Goal: Information Seeking & Learning: Learn about a topic

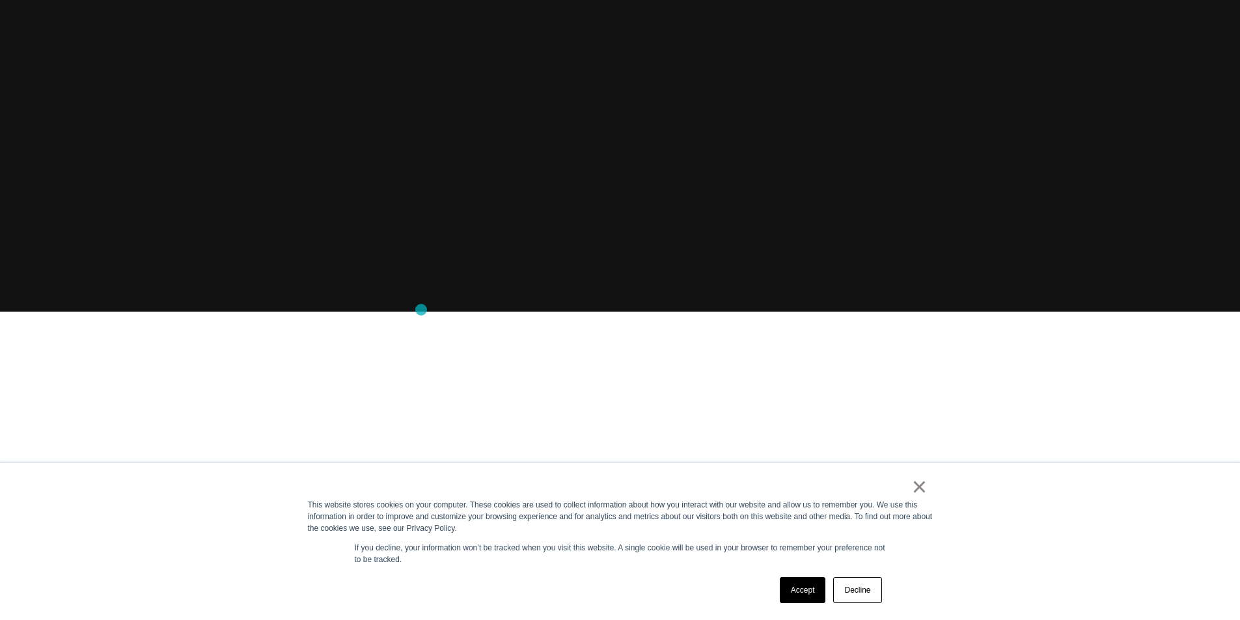
scroll to position [326, 0]
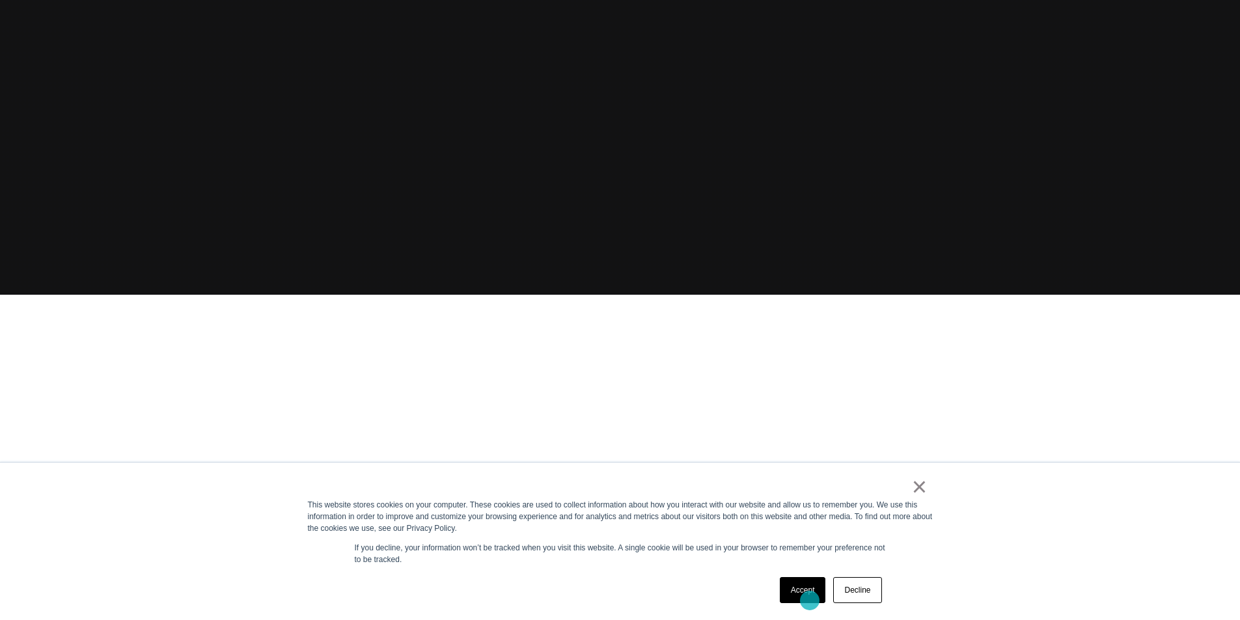
click at [810, 601] on link "Accept" at bounding box center [803, 590] width 46 height 26
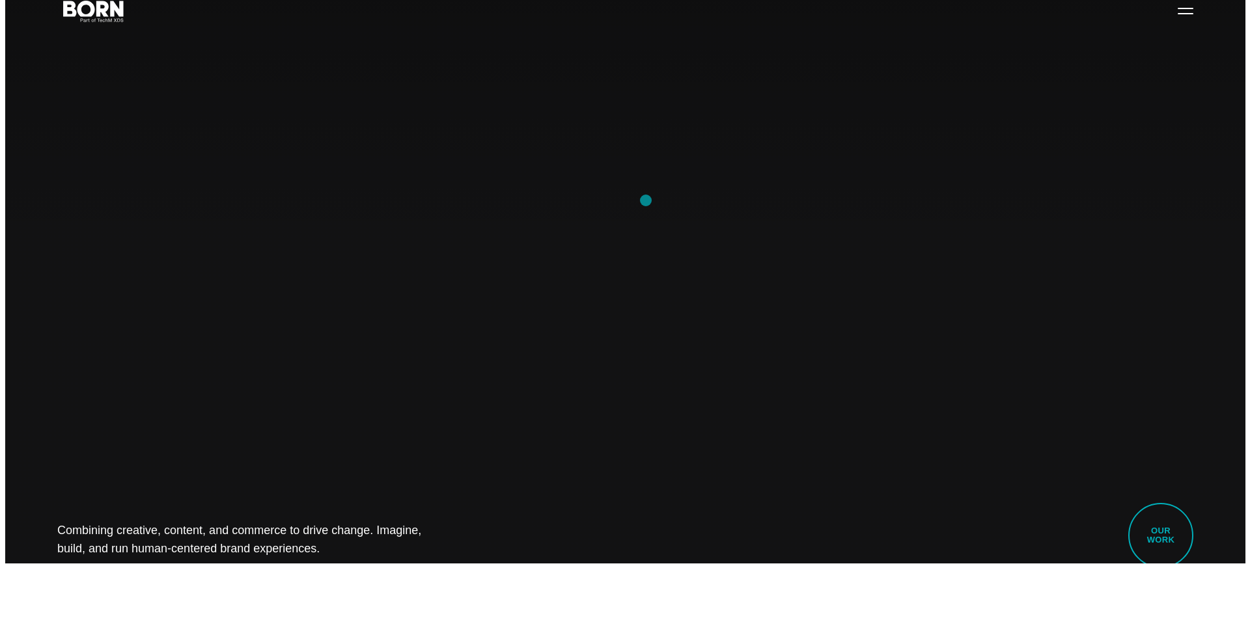
scroll to position [0, 0]
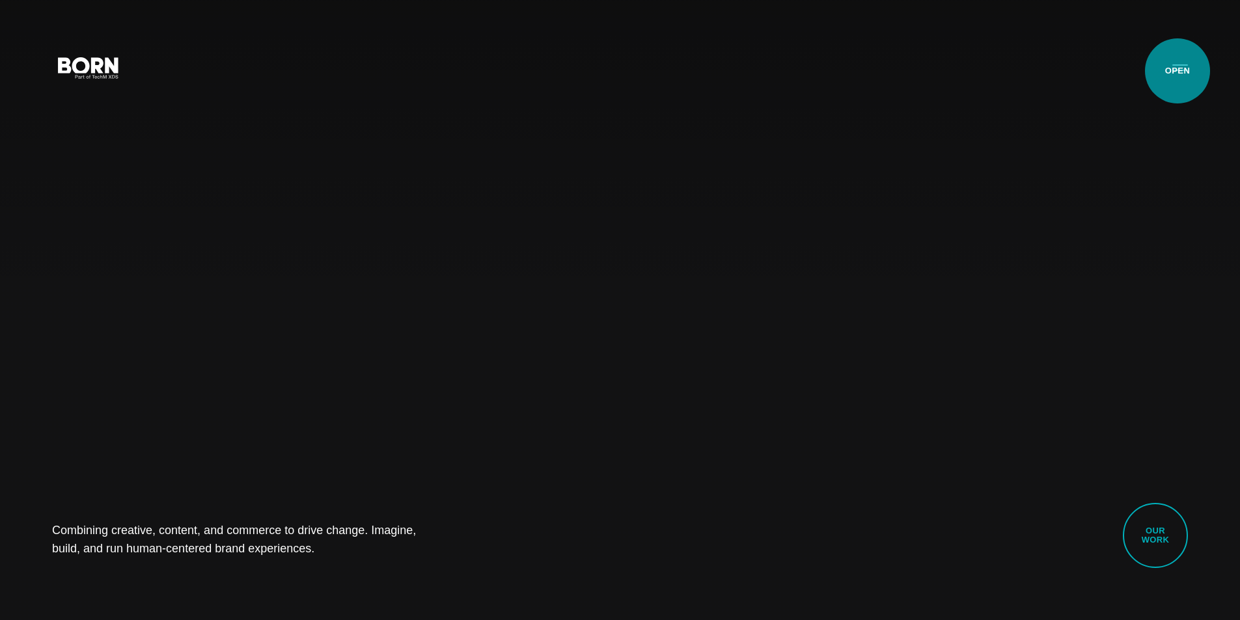
click at [1178, 71] on button "Primary Menu" at bounding box center [1180, 66] width 31 height 27
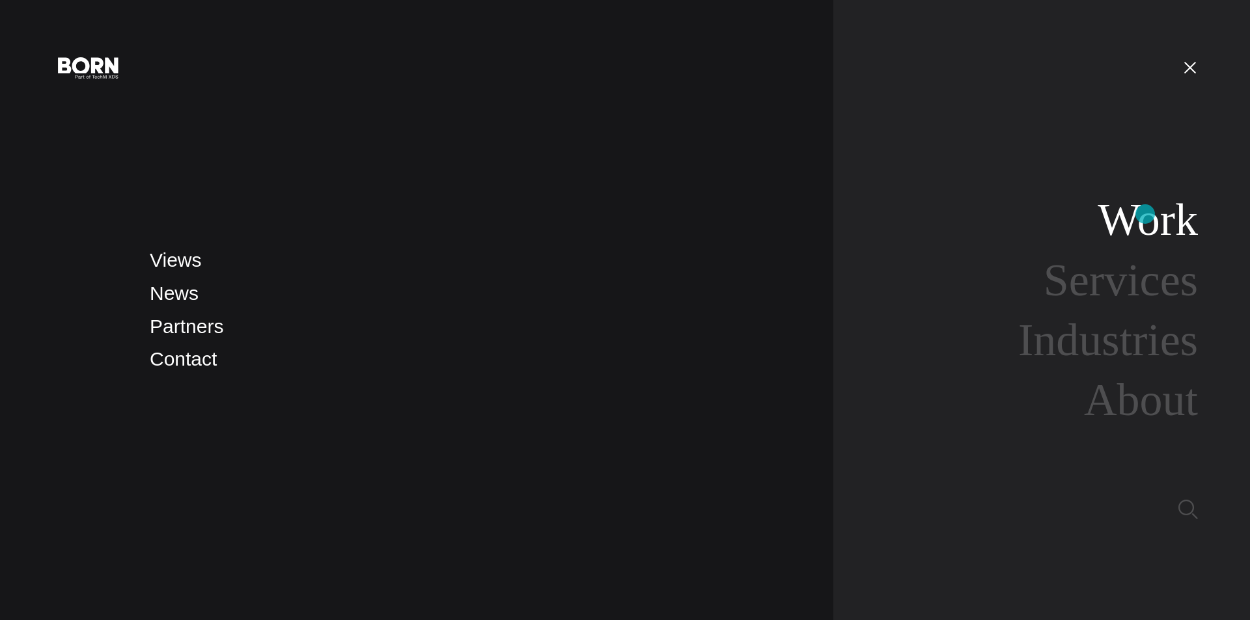
click at [1147, 210] on link "Work" at bounding box center [1148, 220] width 100 height 50
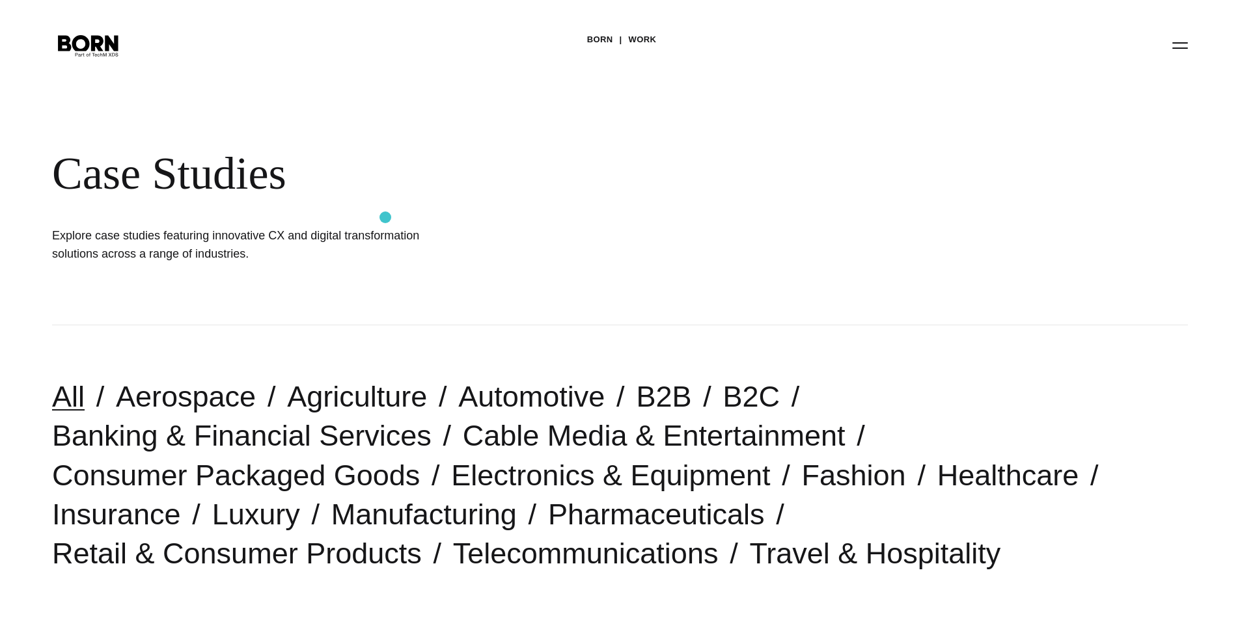
scroll to position [413, 0]
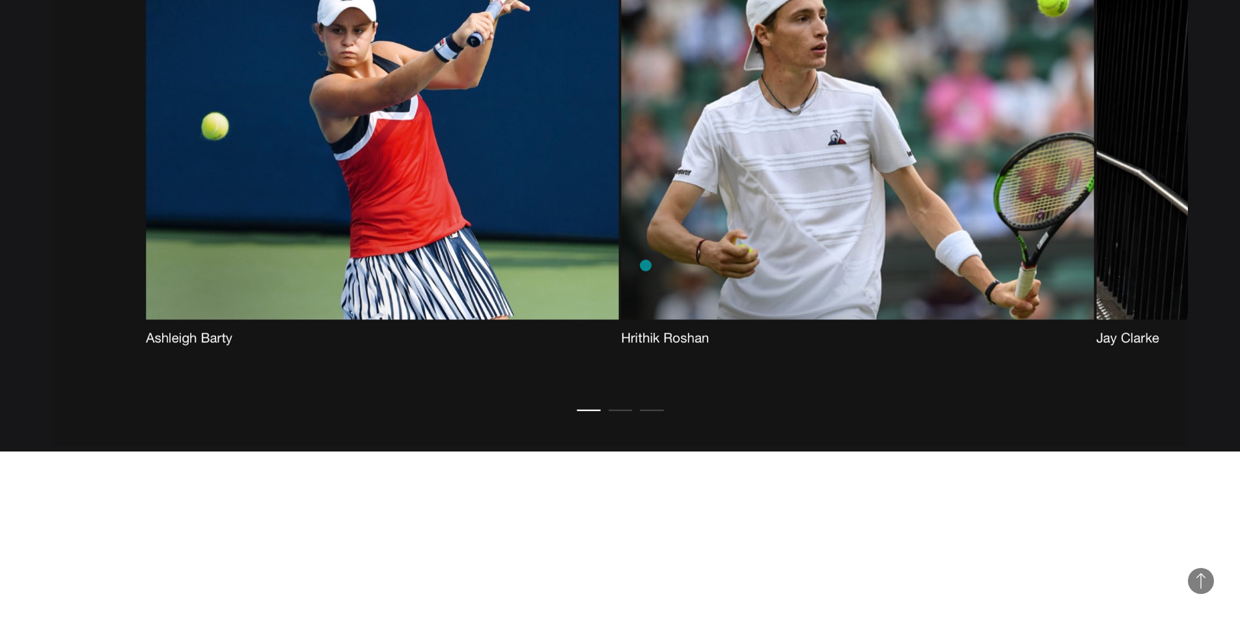
scroll to position [9896, 0]
